Goal: Task Accomplishment & Management: Use online tool/utility

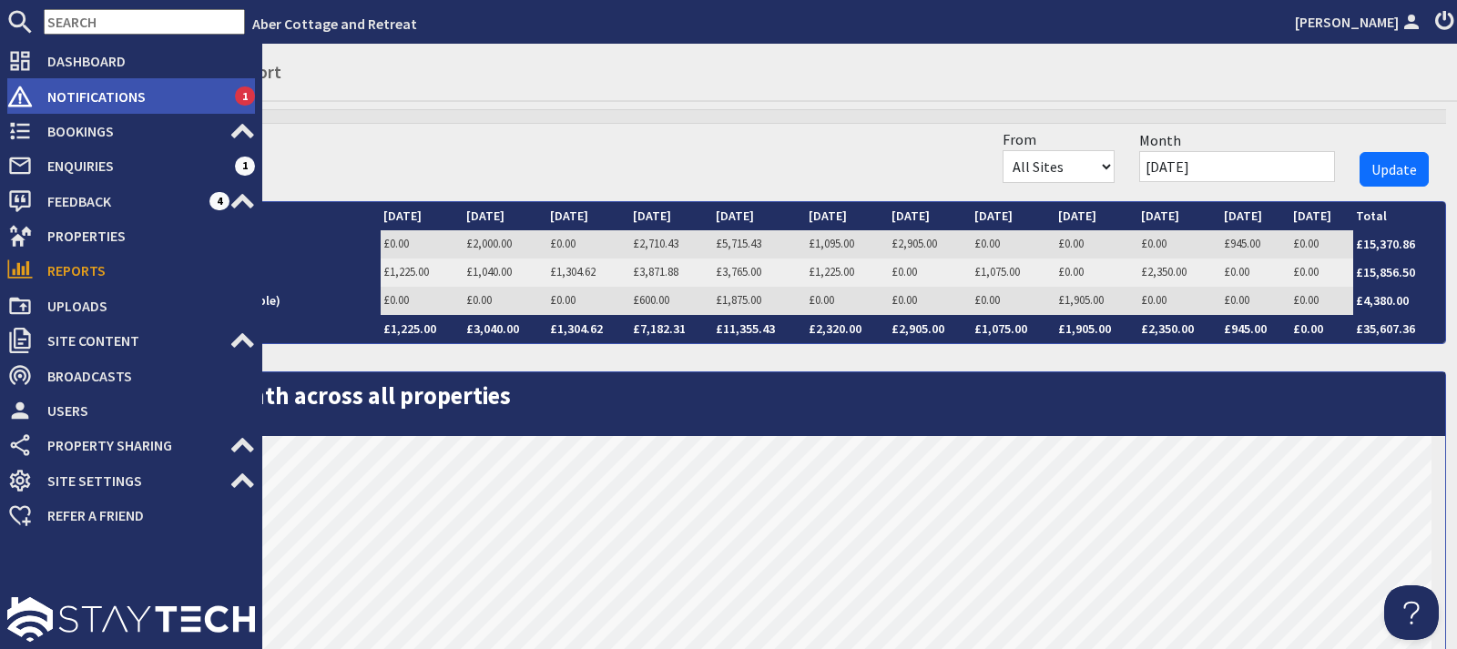
click at [106, 105] on span "Notifications" at bounding box center [134, 96] width 202 height 29
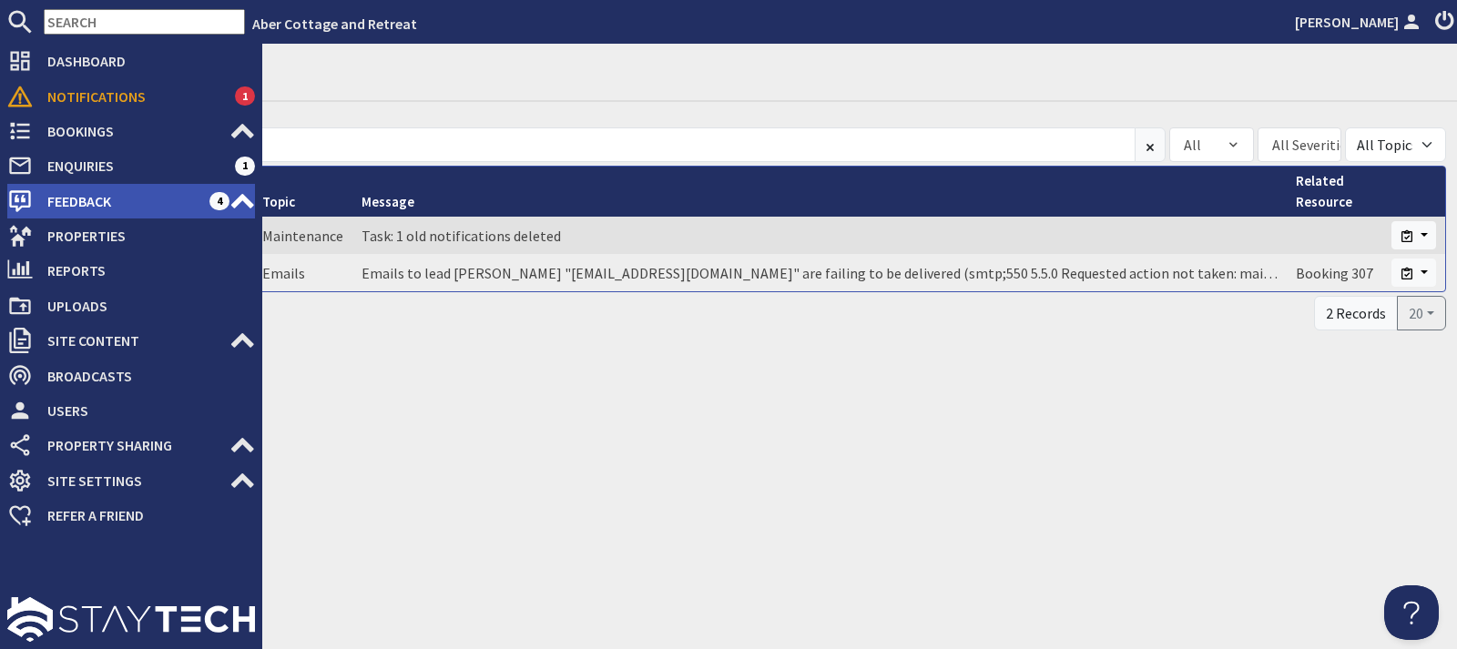
click at [70, 197] on span "Feedback" at bounding box center [121, 201] width 177 height 29
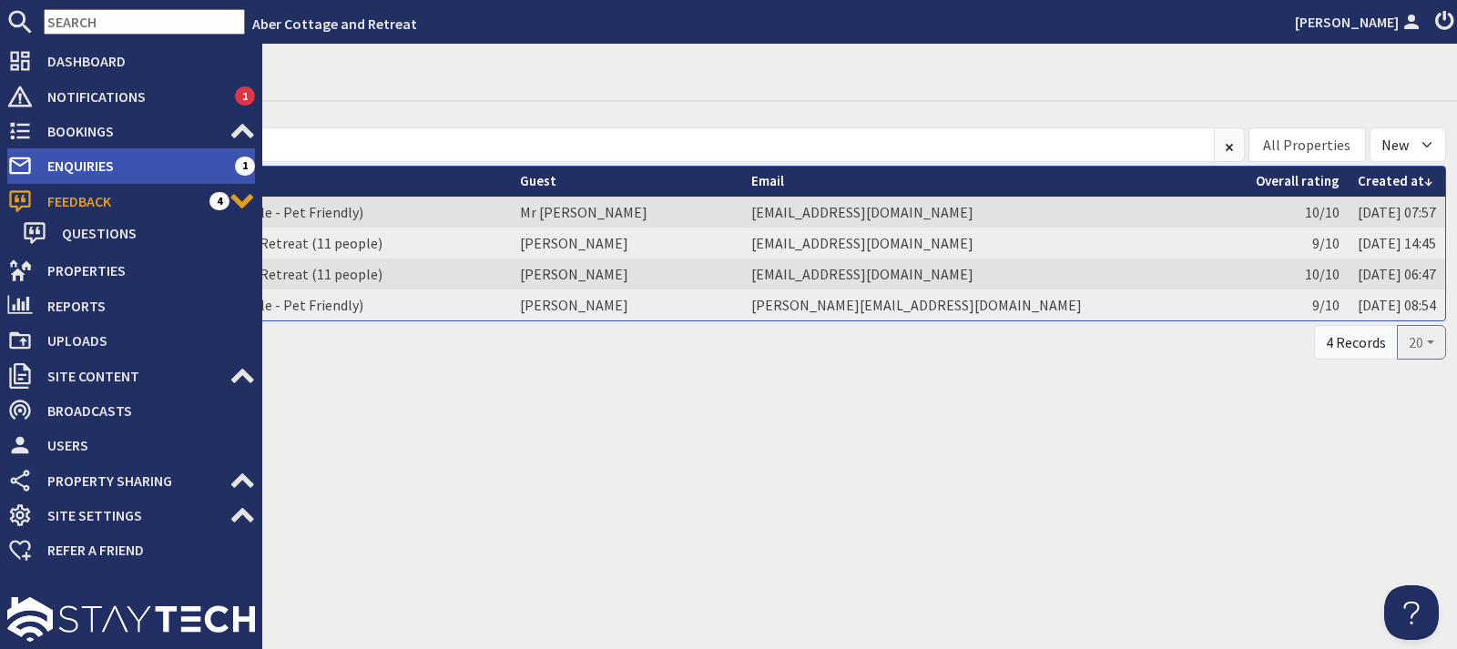
click at [77, 165] on span "Enquiries" at bounding box center [134, 165] width 202 height 29
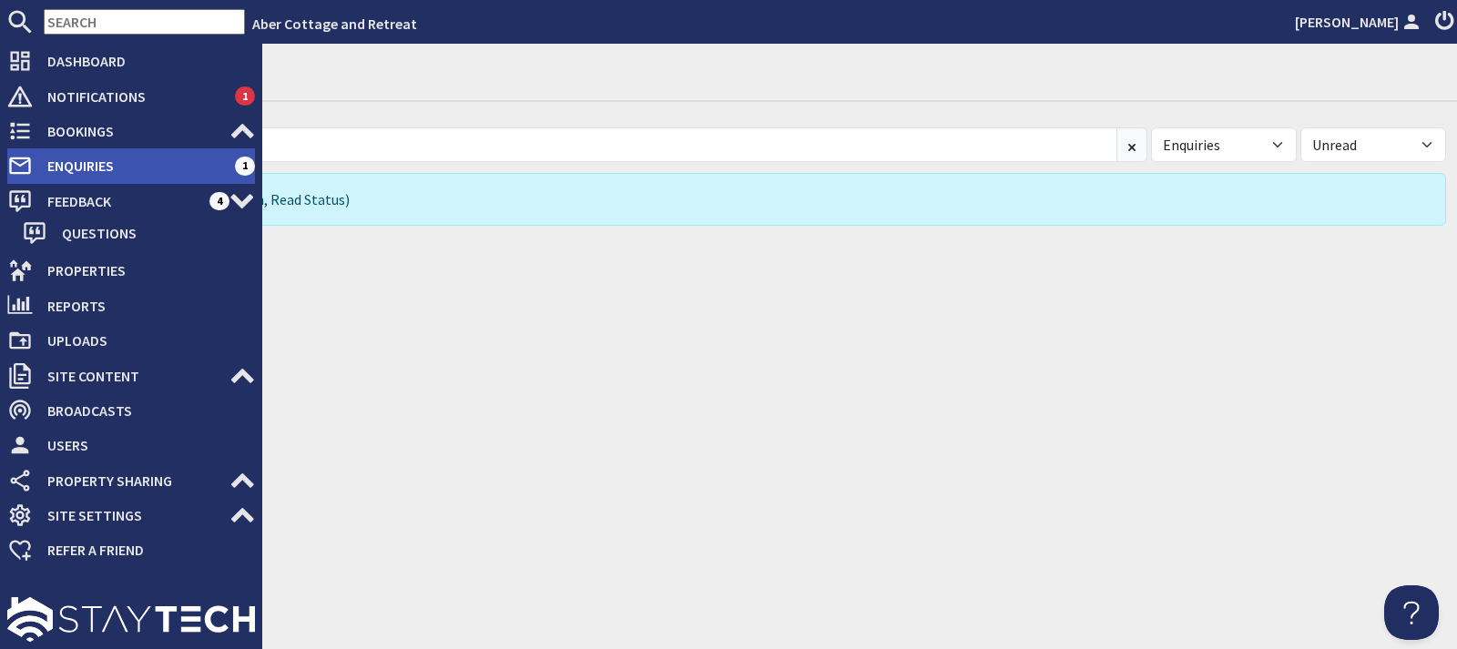
click at [94, 163] on span "Enquiries" at bounding box center [134, 165] width 202 height 29
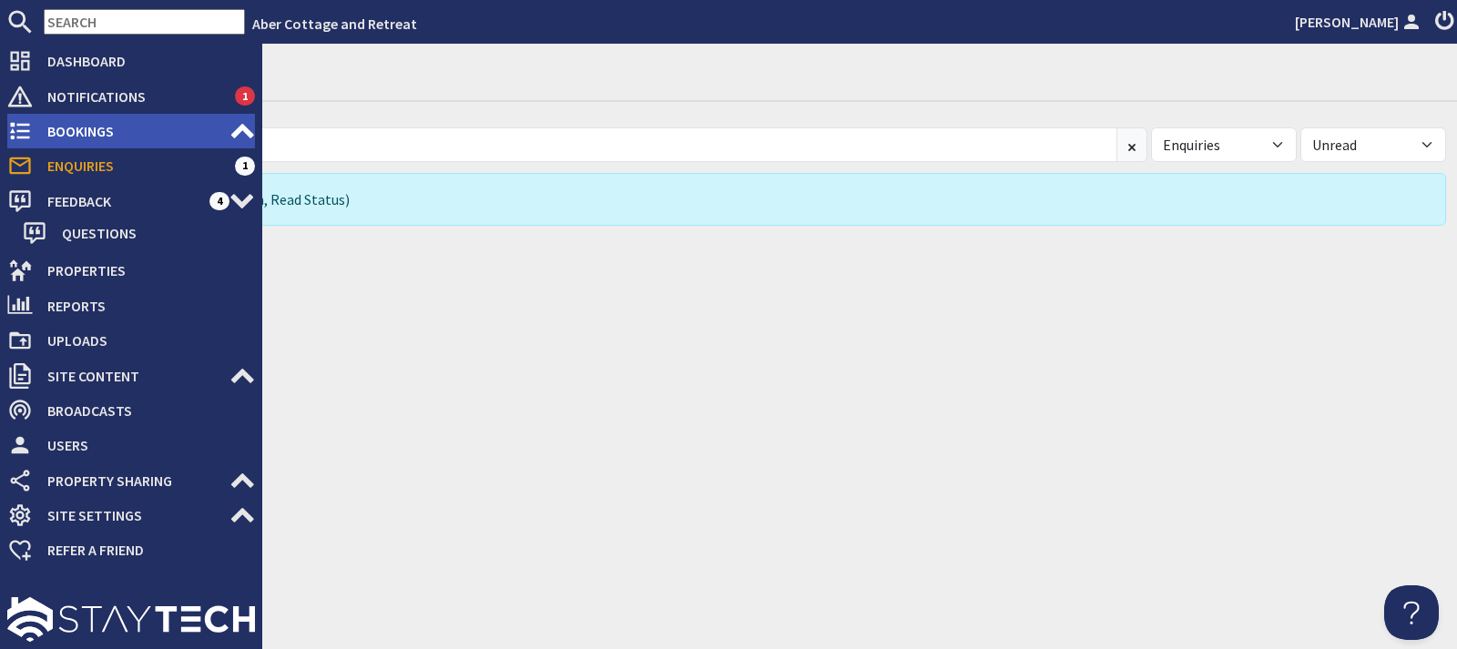
click at [100, 126] on span "Bookings" at bounding box center [131, 131] width 197 height 29
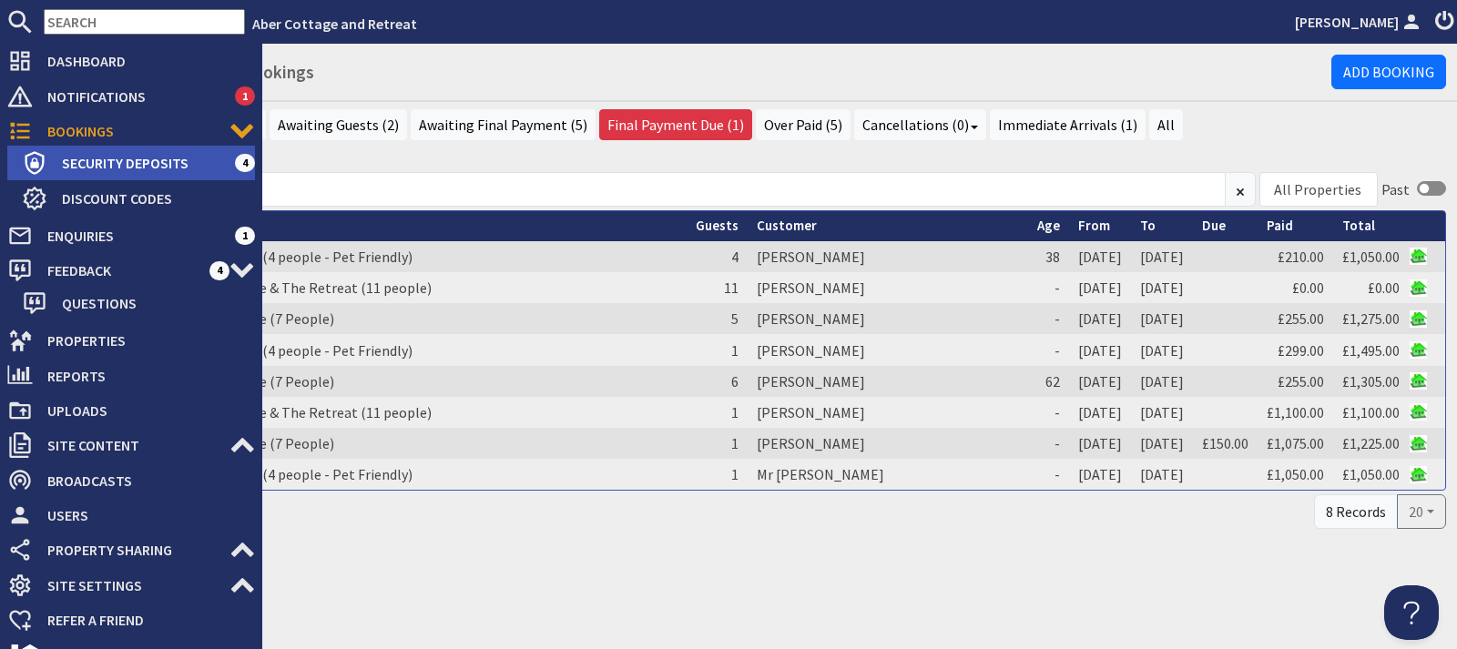
click at [122, 150] on span "Security Deposits" at bounding box center [141, 162] width 188 height 29
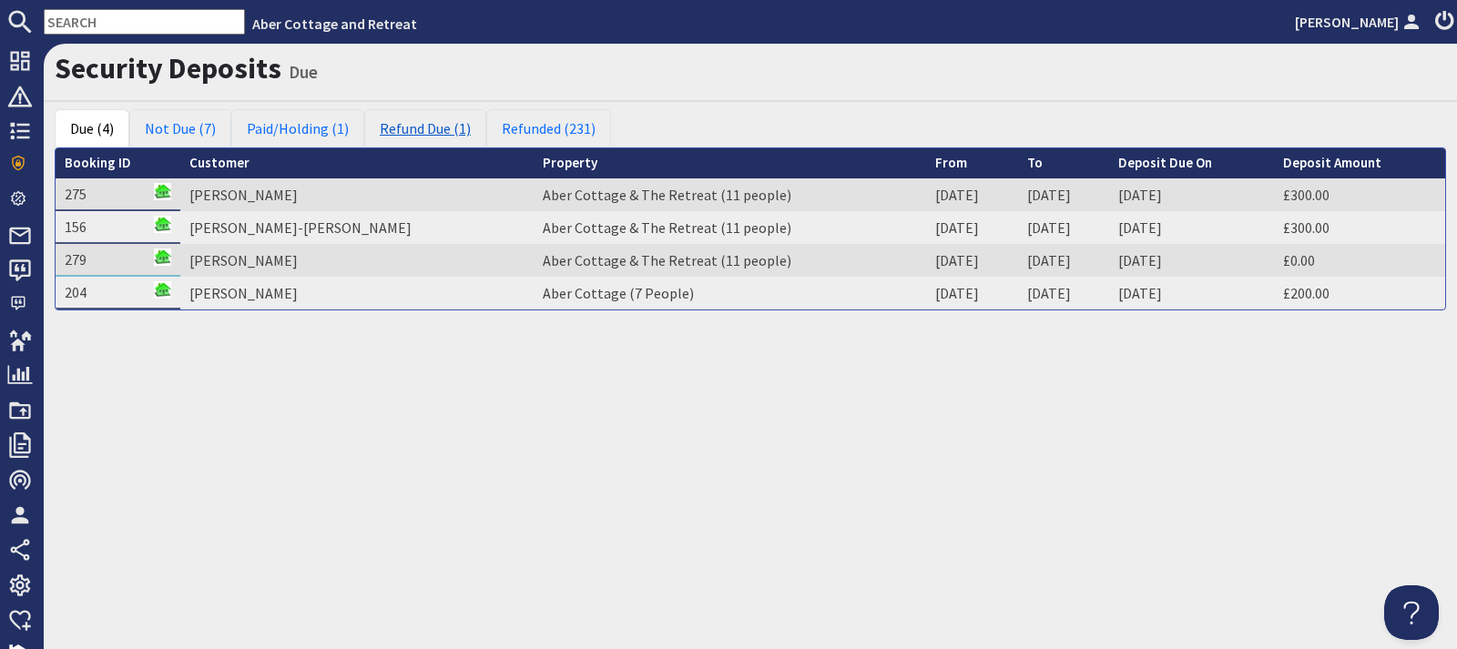
click at [435, 128] on link "Refund Due (1)" at bounding box center [425, 128] width 122 height 38
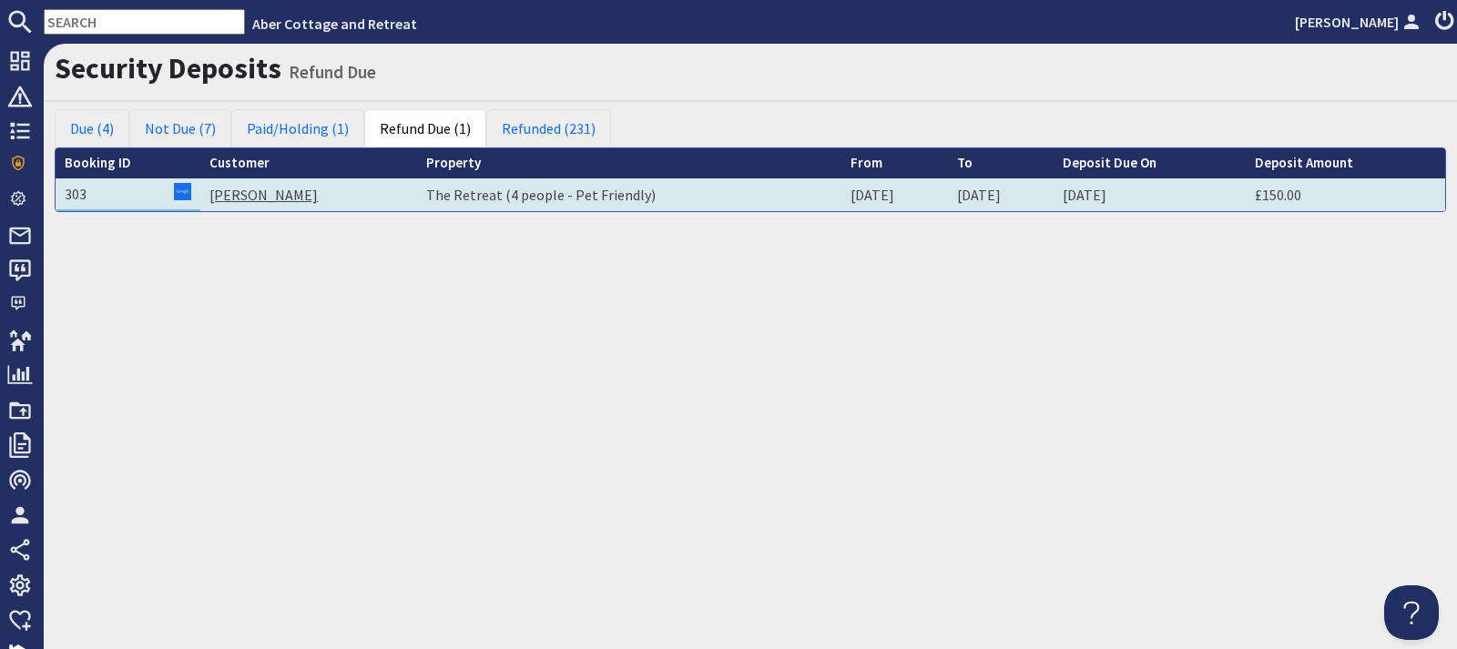
click at [263, 202] on link "[PERSON_NAME]" at bounding box center [263, 195] width 108 height 18
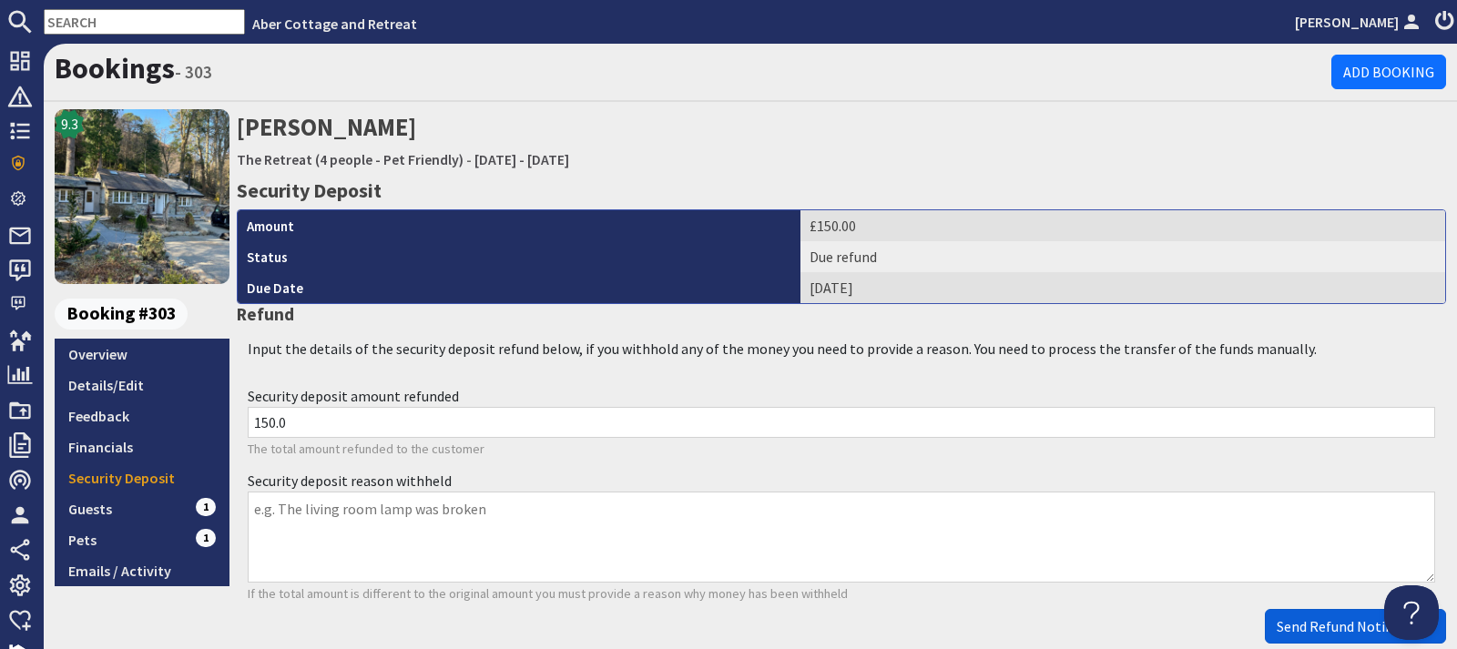
click at [1313, 615] on button "Send Refund Notification" at bounding box center [1355, 626] width 181 height 35
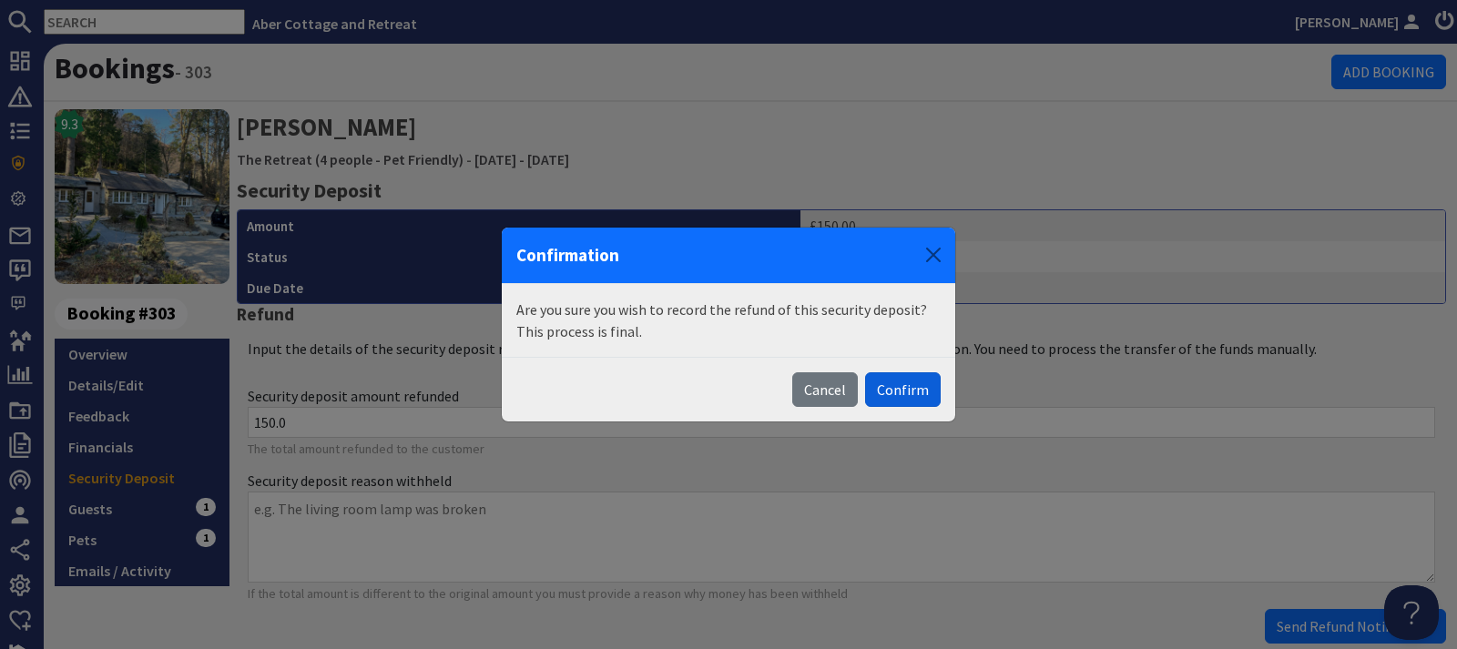
click at [921, 385] on button "Confirm" at bounding box center [903, 389] width 76 height 35
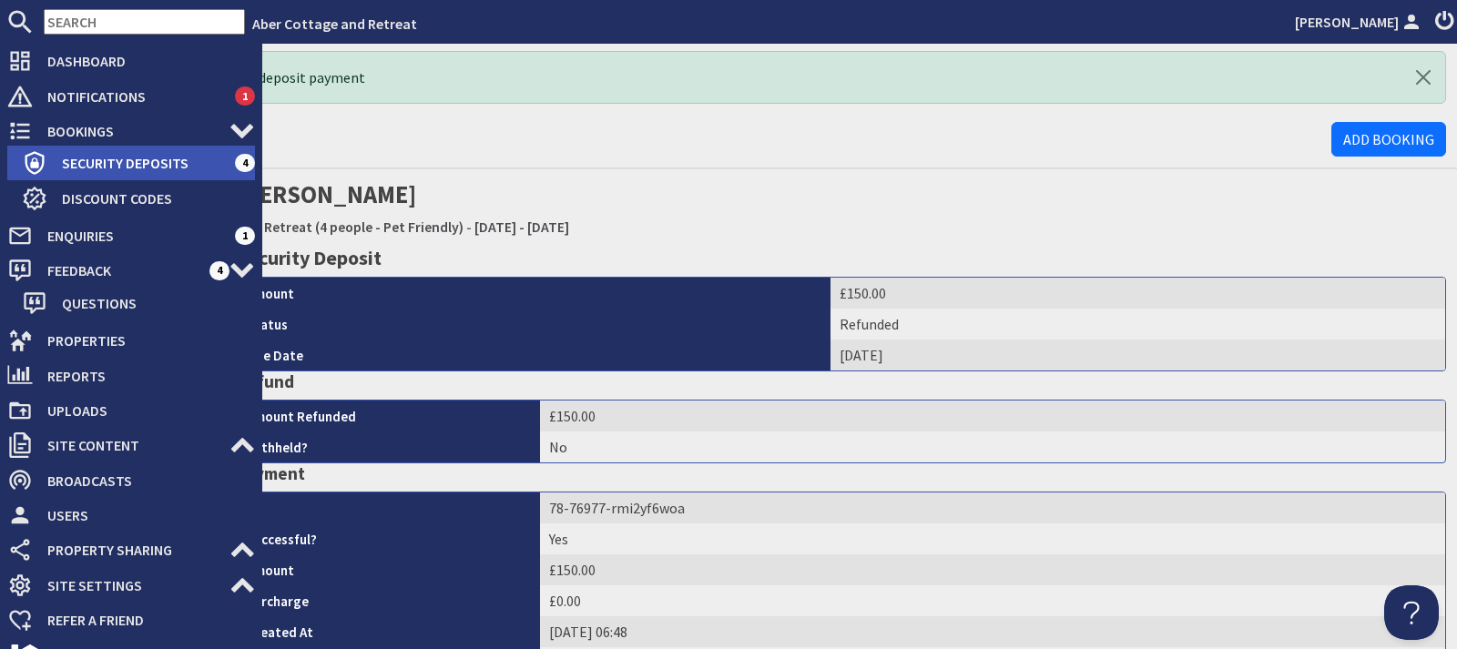
click at [108, 163] on span "Security Deposits" at bounding box center [141, 162] width 188 height 29
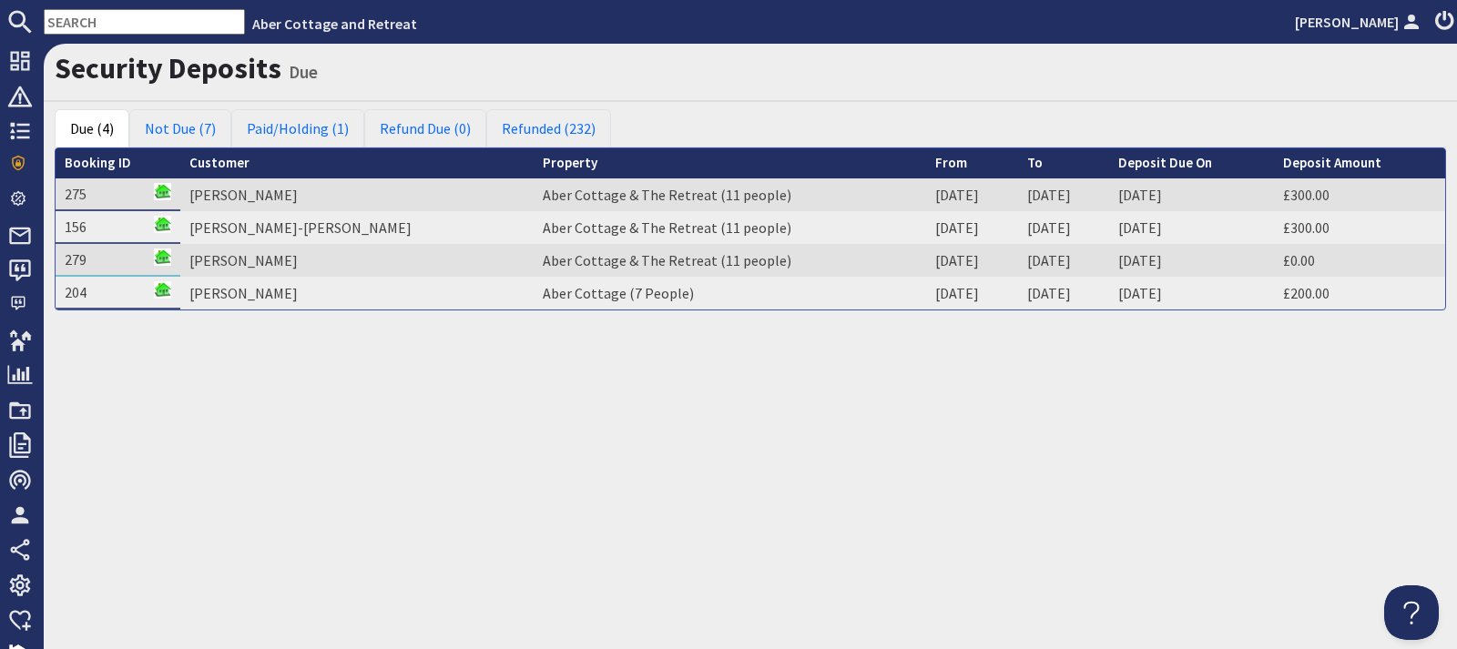
click at [716, 461] on div "Security Deposits Due Due (4) Not Due (7) Paid/Holding (1) Refund Due (0) Refun…" at bounding box center [750, 346] width 1413 height 605
